Goal: Task Accomplishment & Management: Manage account settings

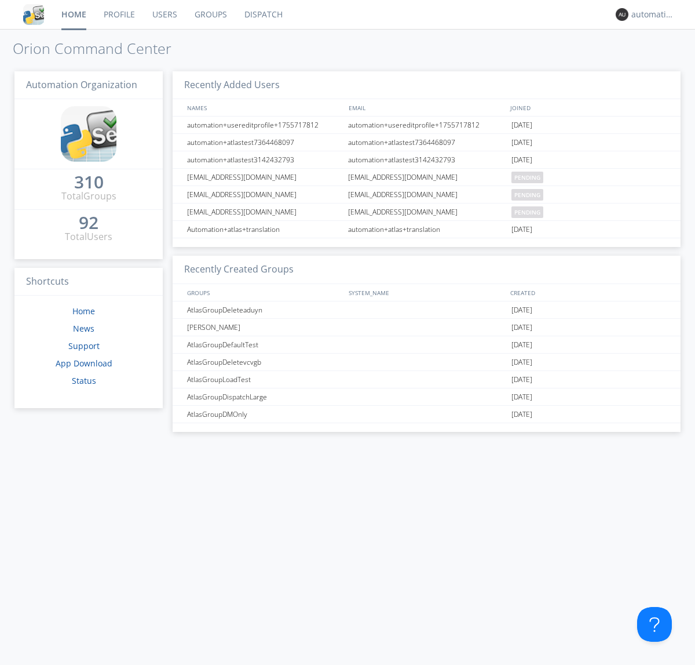
click at [262, 14] on link "Dispatch" at bounding box center [264, 14] width 56 height 29
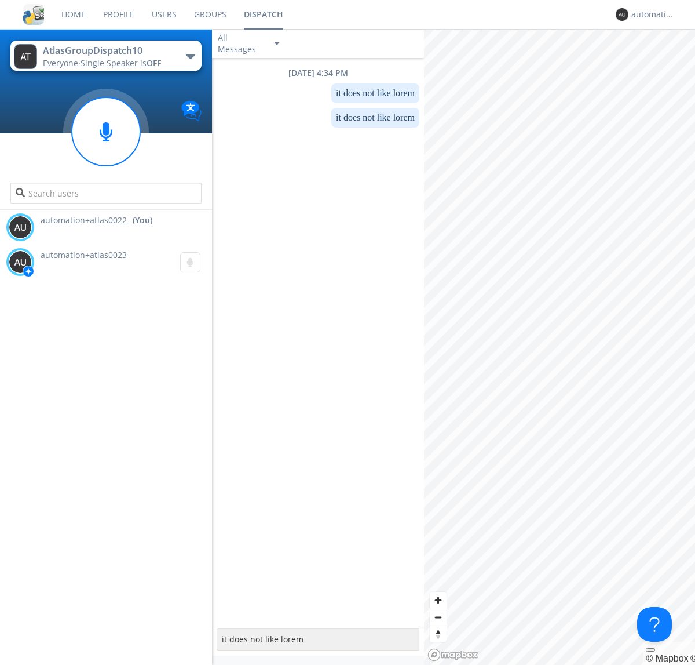
type textarea "it does not like lorem"
click at [650, 14] on div "automation+atlas0022" at bounding box center [652, 15] width 43 height 12
click at [659, 61] on div "Log Out" at bounding box center [659, 61] width 60 height 21
